Goal: Task Accomplishment & Management: Manage account settings

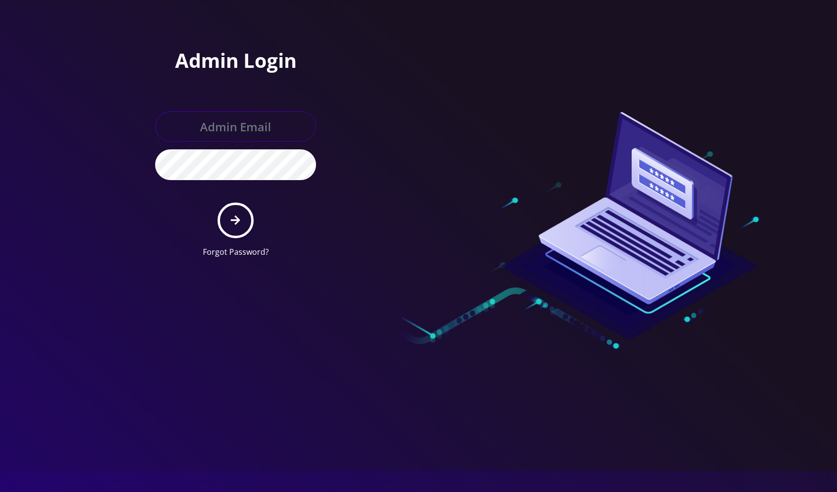
type input "[EMAIL_ADDRESS][DOMAIN_NAME]"
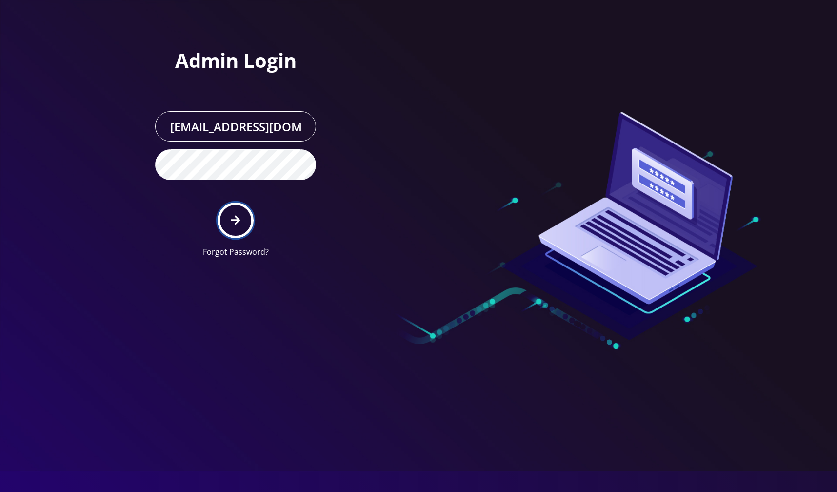
click at [233, 219] on icon "submit" at bounding box center [235, 220] width 9 height 9
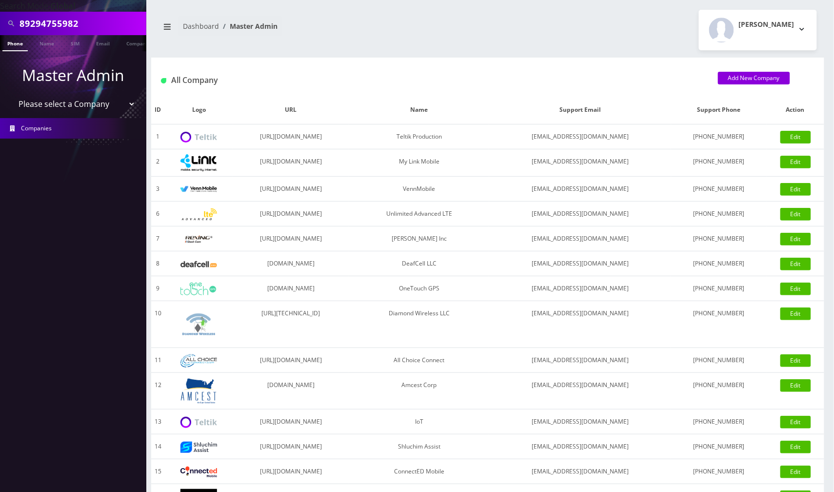
click at [124, 103] on select "Please select a Company Teltik Production My Link Mobile VennMobile Unlimited A…" at bounding box center [73, 104] width 124 height 19
select select "20"
click at [11, 95] on select "Please select a Company Teltik Production My Link Mobile VennMobile Unlimited A…" at bounding box center [73, 104] width 124 height 19
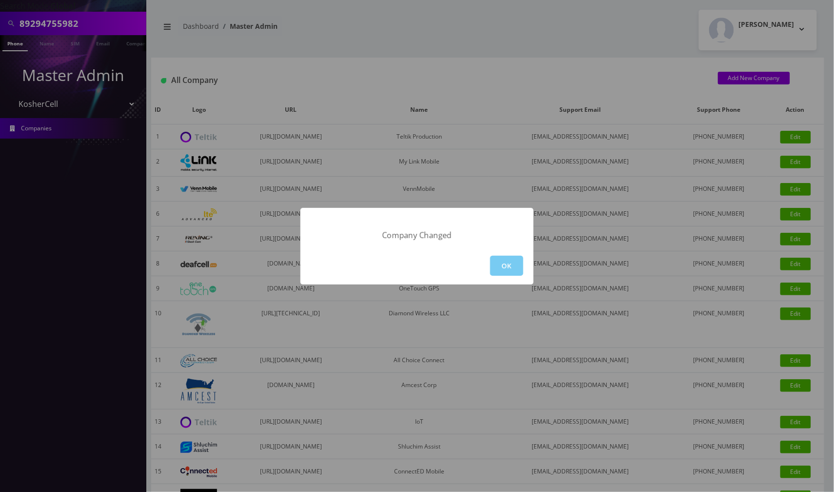
click at [498, 262] on button "OK" at bounding box center [506, 266] width 33 height 20
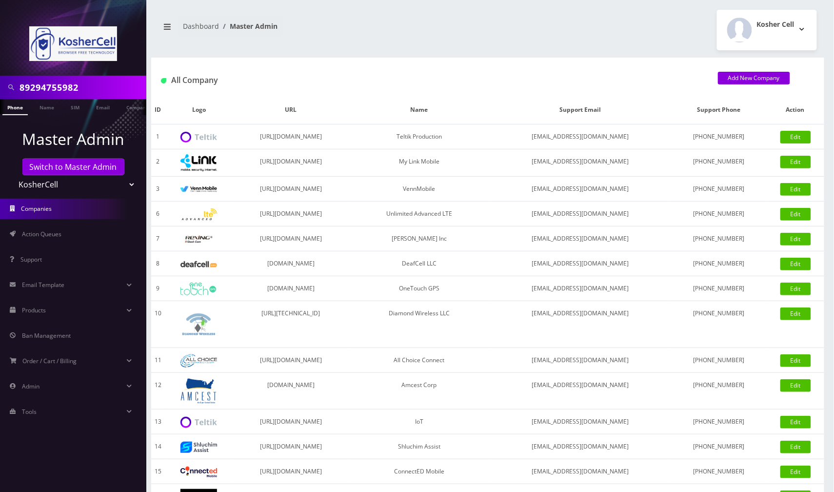
click at [90, 89] on input "89294755982" at bounding box center [82, 87] width 124 height 19
paste input "6673357019"
type input "6673357019"
click at [18, 108] on link "Phone" at bounding box center [14, 107] width 25 height 16
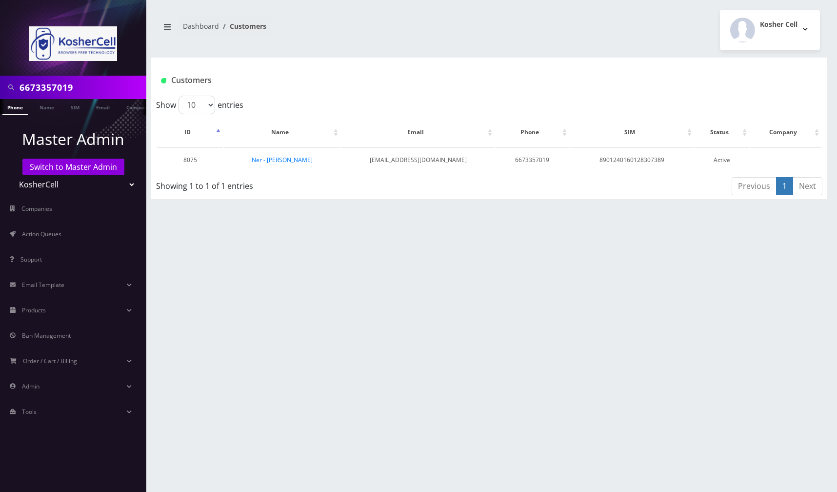
drag, startPoint x: 268, startPoint y: 163, endPoint x: 292, endPoint y: 208, distance: 51.0
click at [268, 163] on link "Ner - Elazar Moradian" at bounding box center [282, 160] width 61 height 8
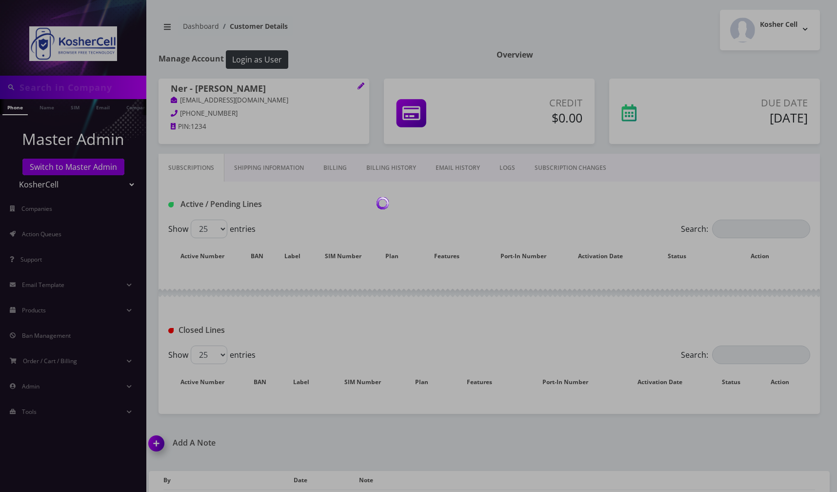
type input "6673357019"
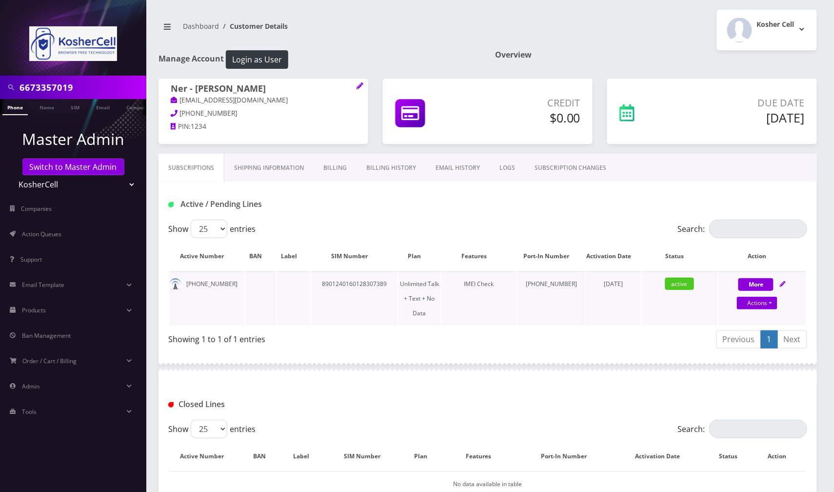
click at [784, 287] on icon at bounding box center [783, 284] width 6 height 6
select select "363"
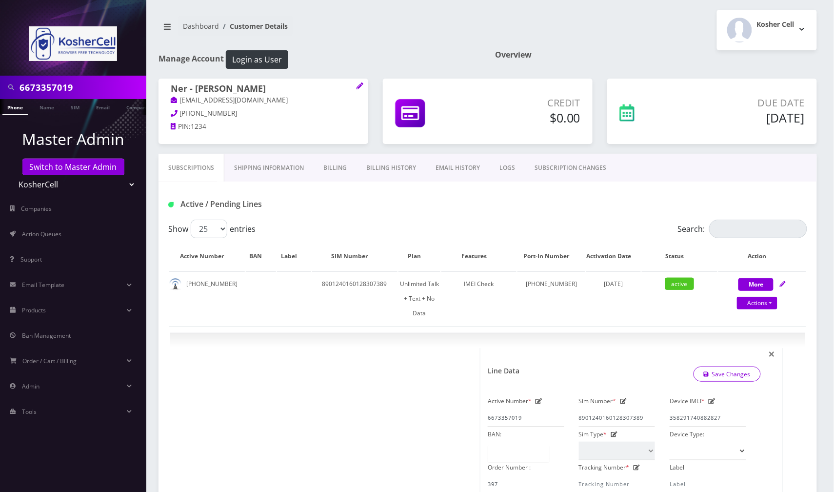
click at [436, 212] on div "Active / Pending Lines" at bounding box center [488, 204] width 654 height 16
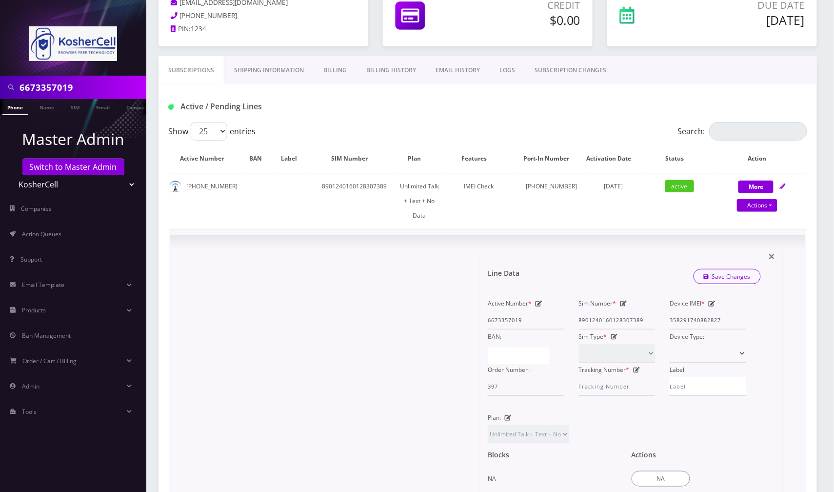
click at [386, 266] on div at bounding box center [329, 415] width 303 height 331
click at [774, 251] on span "×" at bounding box center [772, 256] width 7 height 16
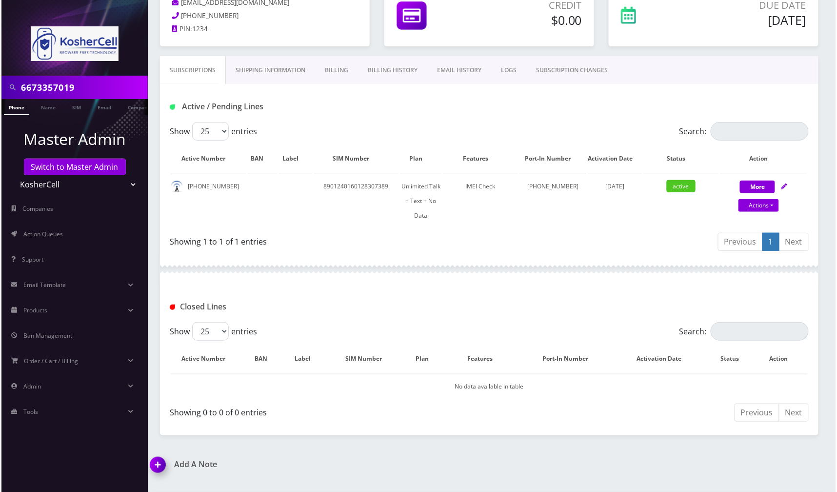
scroll to position [0, 0]
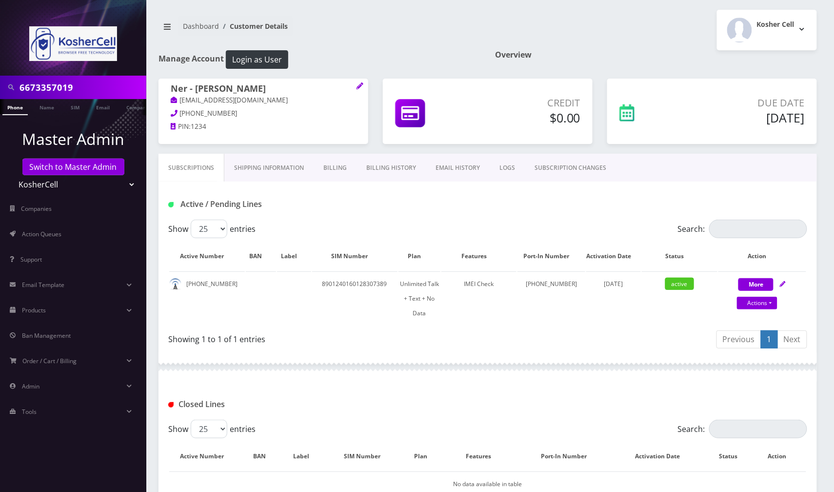
drag, startPoint x: 574, startPoint y: 170, endPoint x: 531, endPoint y: 179, distance: 43.3
click at [574, 169] on link "SUBSCRIPTION CHANGES" at bounding box center [570, 168] width 91 height 28
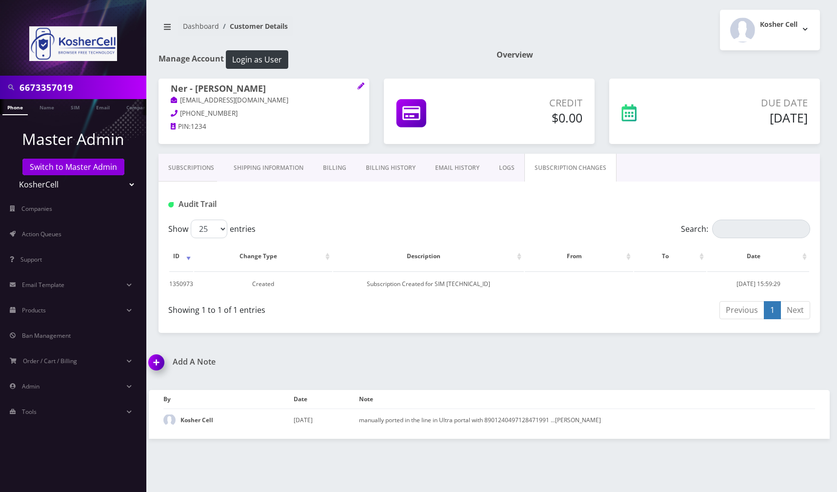
click at [157, 366] on img at bounding box center [158, 365] width 29 height 29
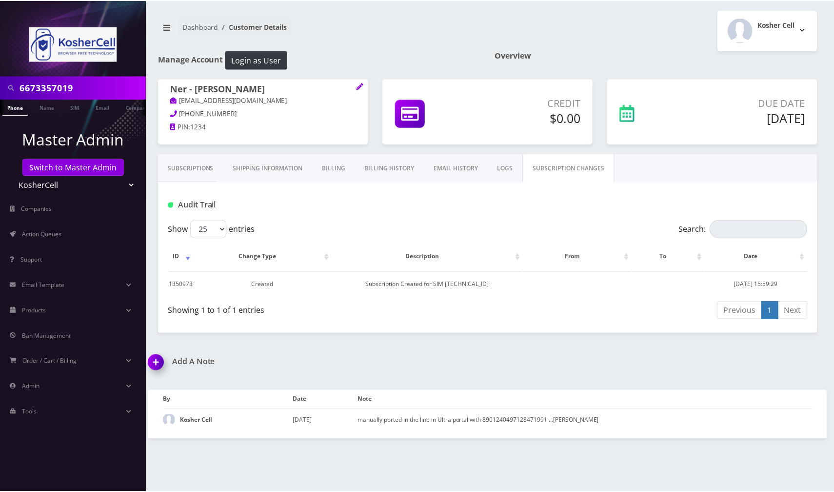
scroll to position [3, 0]
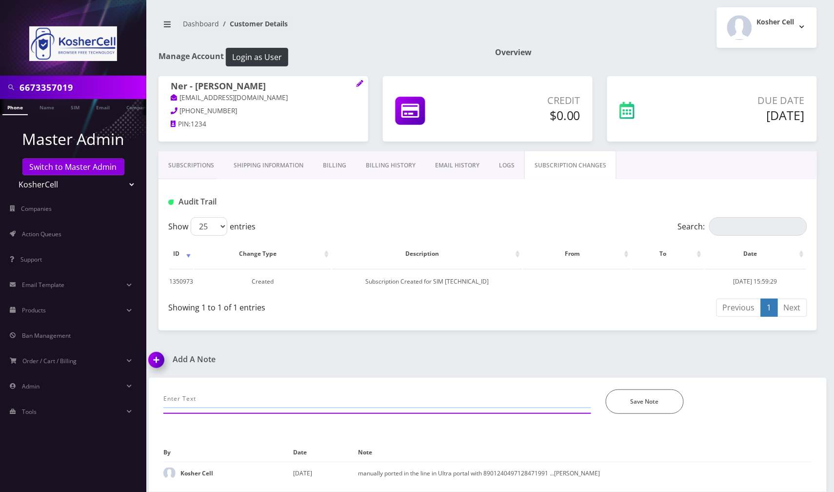
click at [235, 393] on input "text" at bounding box center [377, 398] width 428 height 19
type input "r"
type input "call-refresh line in ultra, a"
drag, startPoint x: 261, startPoint y: 394, endPoint x: 157, endPoint y: 407, distance: 105.6
click at [157, 407] on div "call-refresh line in ultra, a *Please Enter Note" at bounding box center [377, 401] width 442 height 24
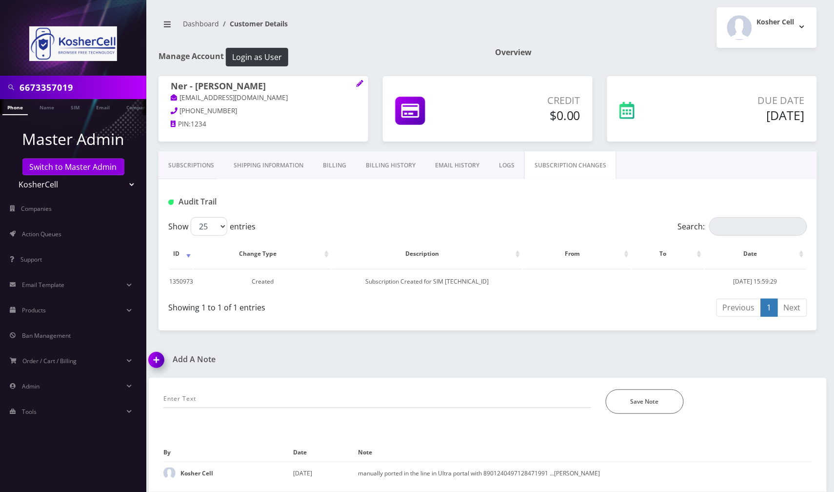
click at [110, 90] on input "6673357019" at bounding box center [82, 87] width 124 height 19
click at [392, 163] on link "Billing History" at bounding box center [390, 165] width 69 height 28
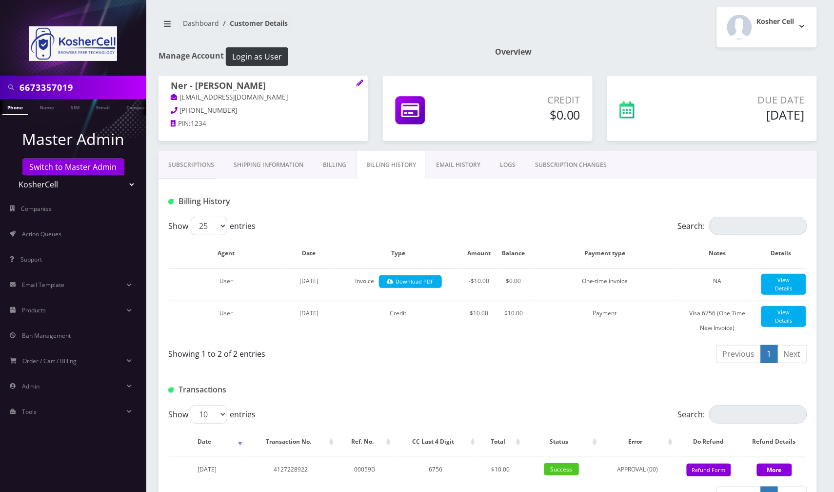
click at [205, 171] on link "Subscriptions" at bounding box center [191, 165] width 65 height 28
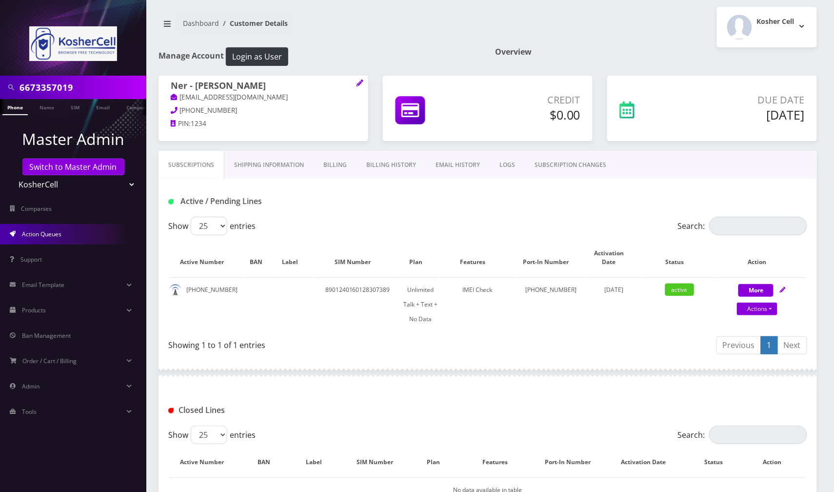
click at [75, 238] on link "Action Queues" at bounding box center [73, 234] width 146 height 20
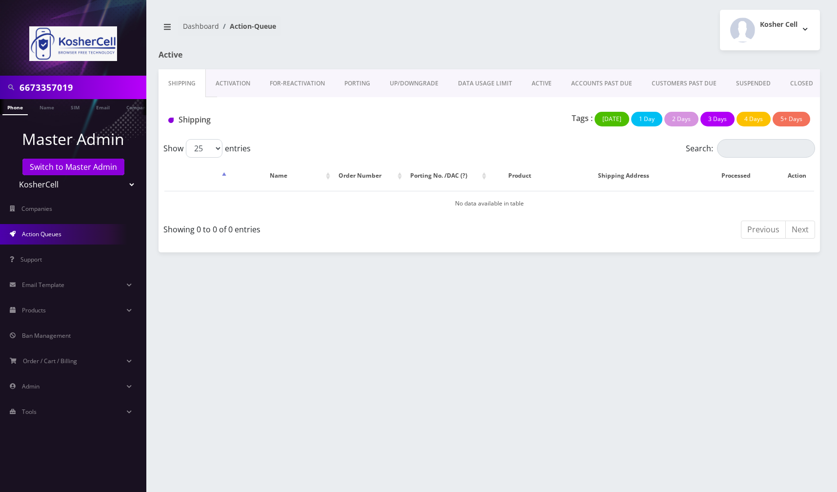
click at [118, 181] on select "Teltik Production My Link Mobile VennMobile Unlimited Advanced LTE Rexing Inc D…" at bounding box center [73, 184] width 124 height 19
select select "23"
click at [11, 175] on select "Teltik Production My Link Mobile VennMobile Unlimited Advanced LTE Rexing Inc D…" at bounding box center [73, 184] width 124 height 19
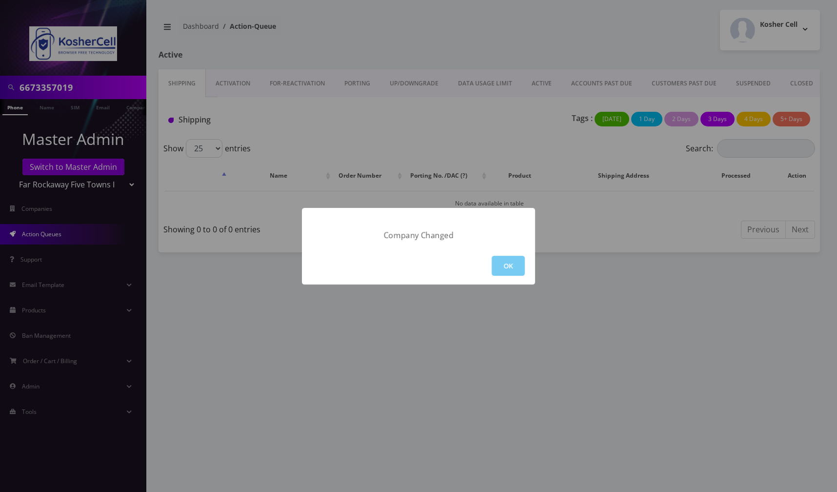
click at [517, 273] on button "OK" at bounding box center [508, 266] width 33 height 20
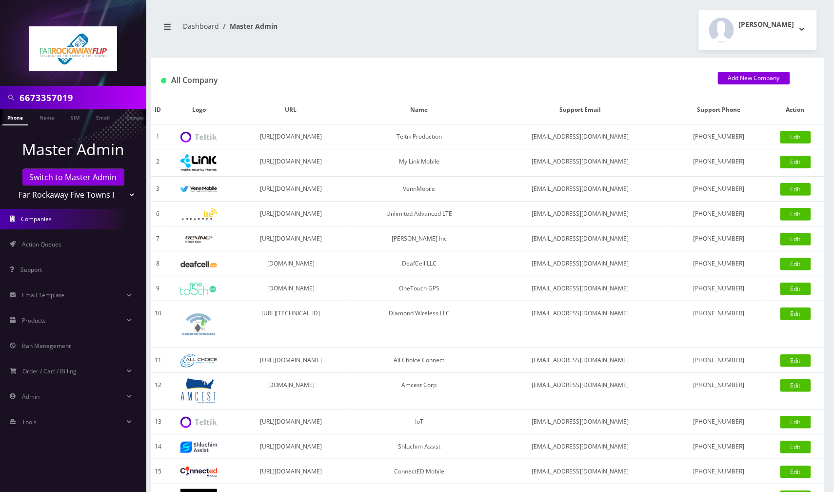
drag, startPoint x: 82, startPoint y: 101, endPoint x: 14, endPoint y: 101, distance: 68.3
click at [14, 101] on div "6673357019" at bounding box center [72, 97] width 141 height 19
click at [44, 120] on link "Name" at bounding box center [47, 117] width 24 height 16
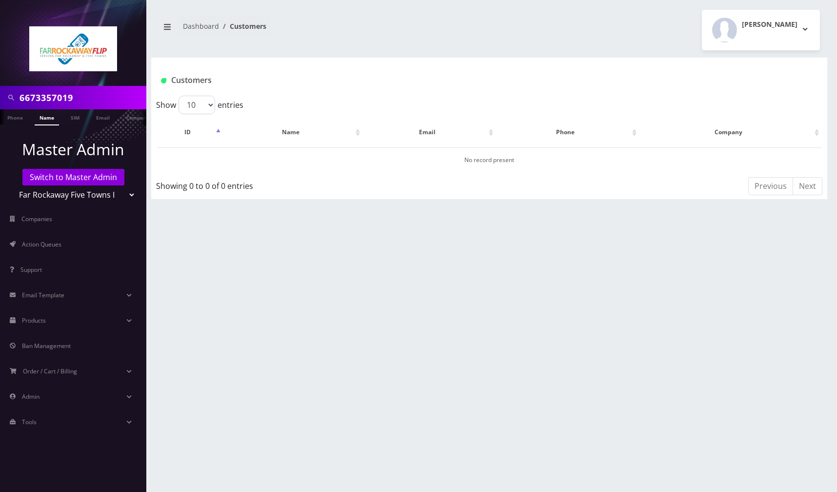
click at [20, 97] on input "6673357019" at bounding box center [82, 97] width 124 height 19
type input "kap"
click at [50, 117] on link "Name" at bounding box center [47, 117] width 24 height 16
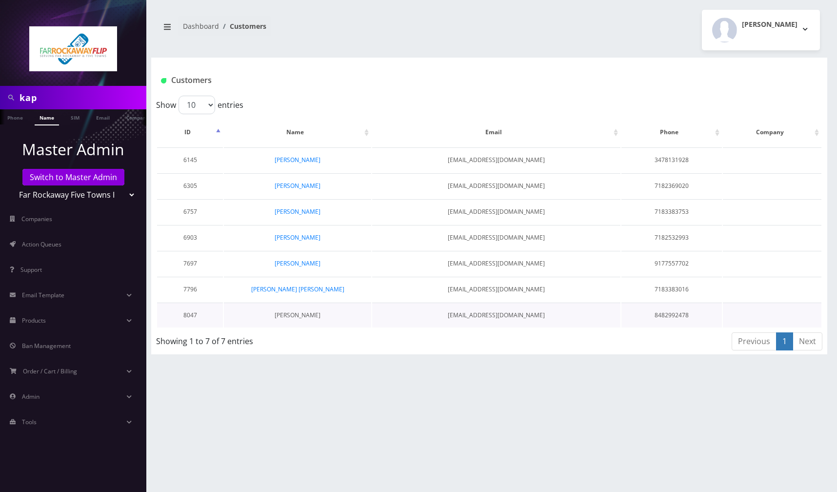
click at [313, 314] on link "[PERSON_NAME]" at bounding box center [298, 315] width 46 height 8
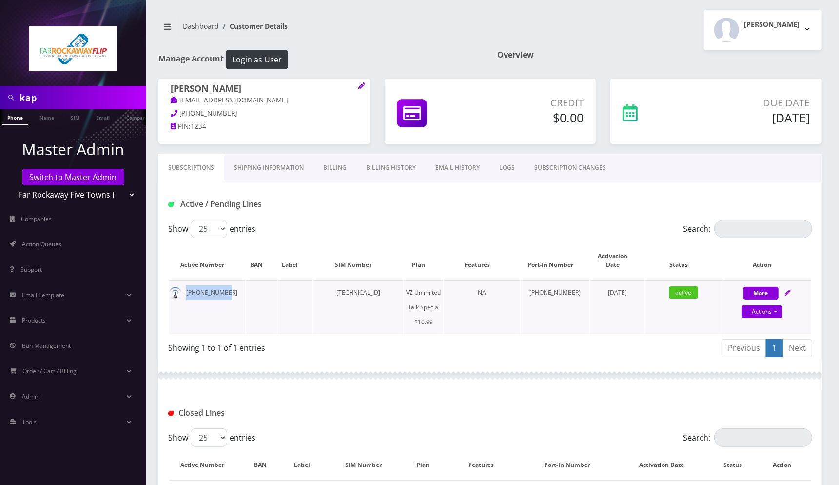
drag, startPoint x: 226, startPoint y: 296, endPoint x: 187, endPoint y: 296, distance: 39.0
click at [187, 296] on td "[PHONE_NUMBER]" at bounding box center [207, 307] width 76 height 54
copy td "[PHONE_NUMBER]"
